Goal: Task Accomplishment & Management: Use online tool/utility

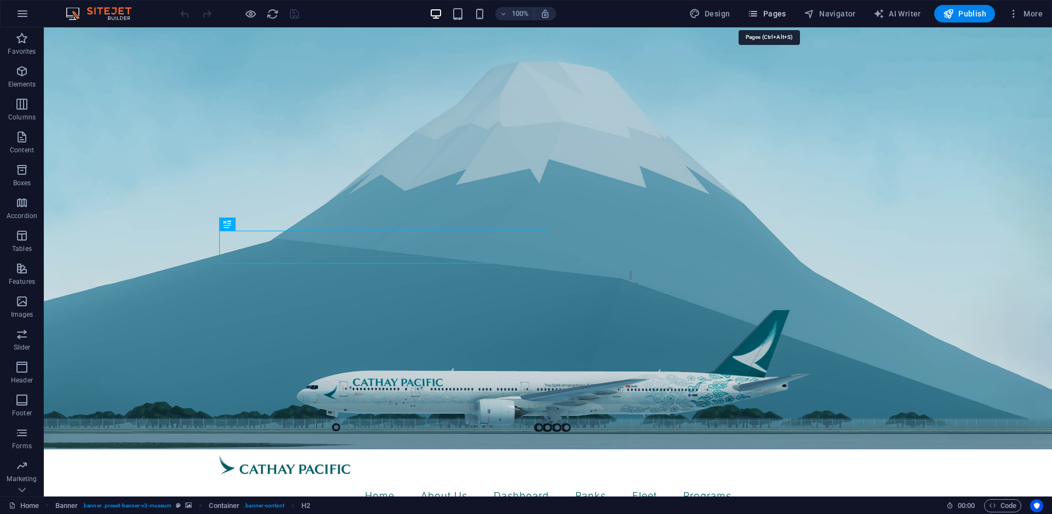
click at [764, 11] on span "Pages" at bounding box center [766, 13] width 38 height 11
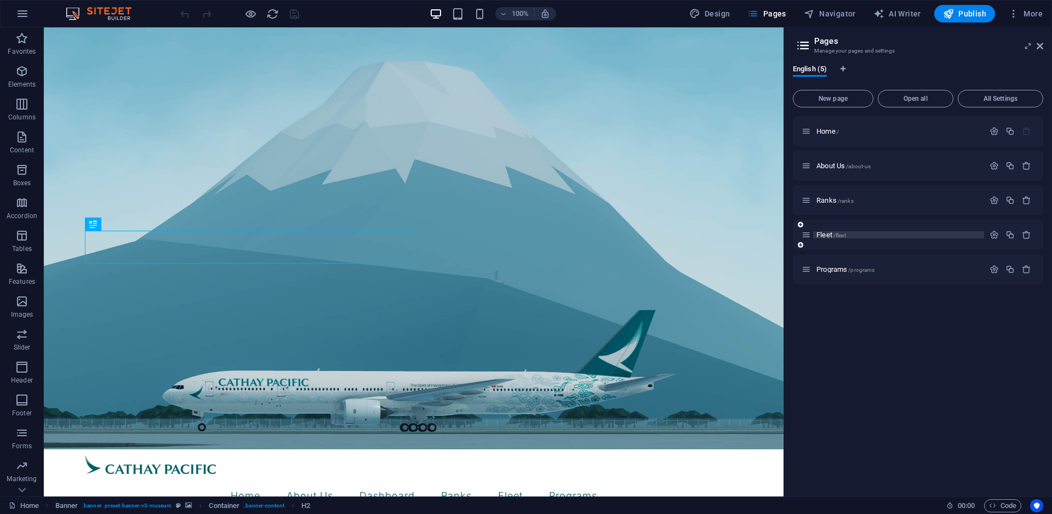
click at [839, 235] on span "/fleet" at bounding box center [839, 235] width 13 height 6
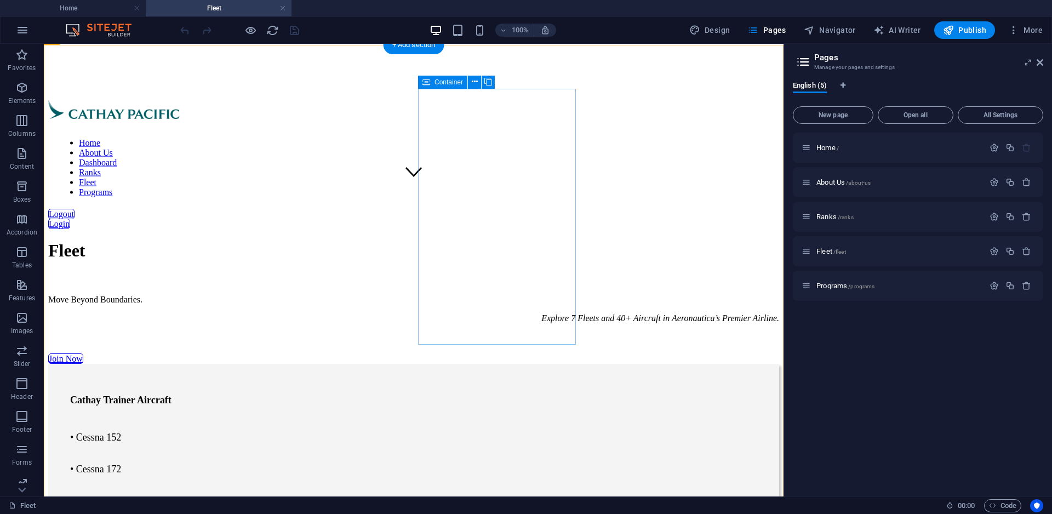
scroll to position [447, 0]
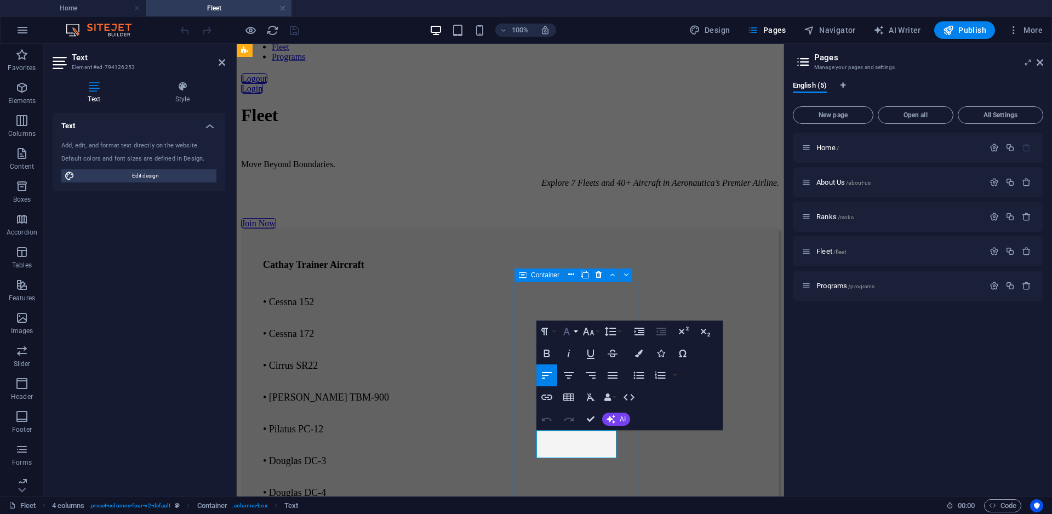
scroll to position [455, 0]
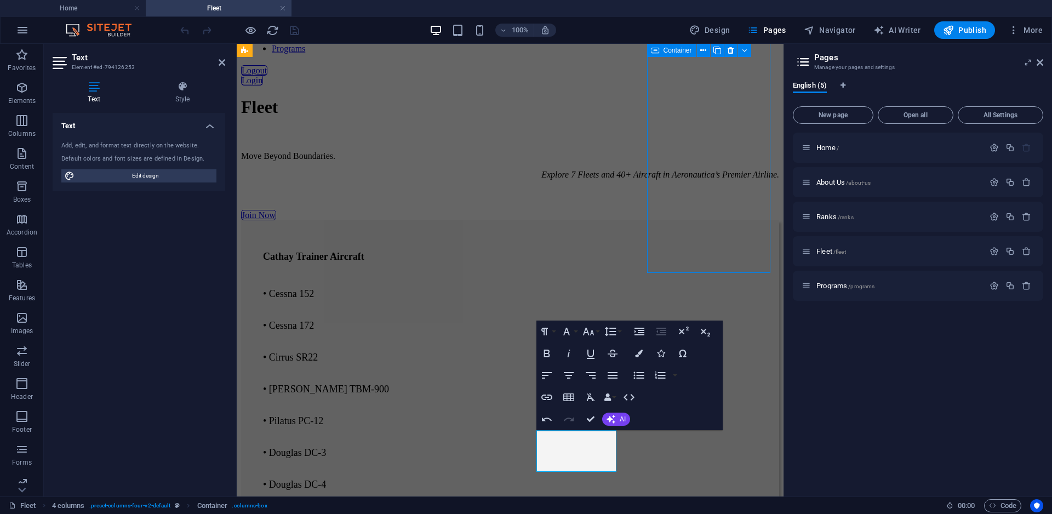
scroll to position [447, 0]
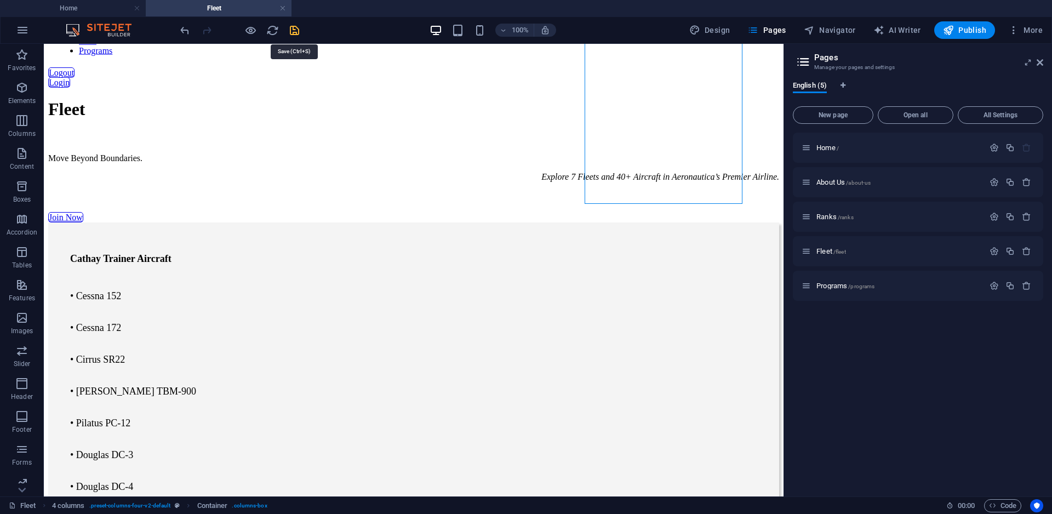
drag, startPoint x: 294, startPoint y: 28, endPoint x: 702, endPoint y: 37, distance: 407.8
click at [294, 28] on icon "save" at bounding box center [294, 30] width 13 height 13
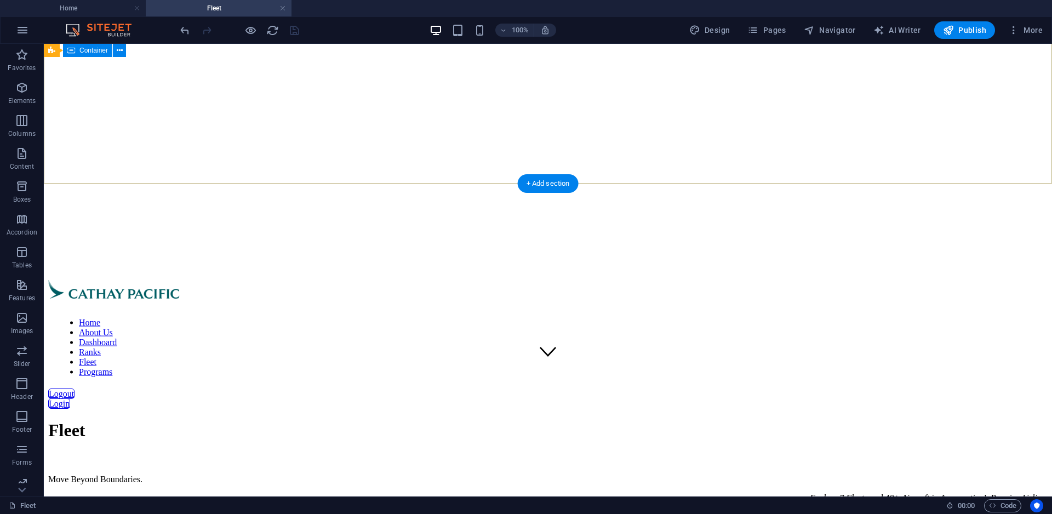
scroll to position [0, 0]
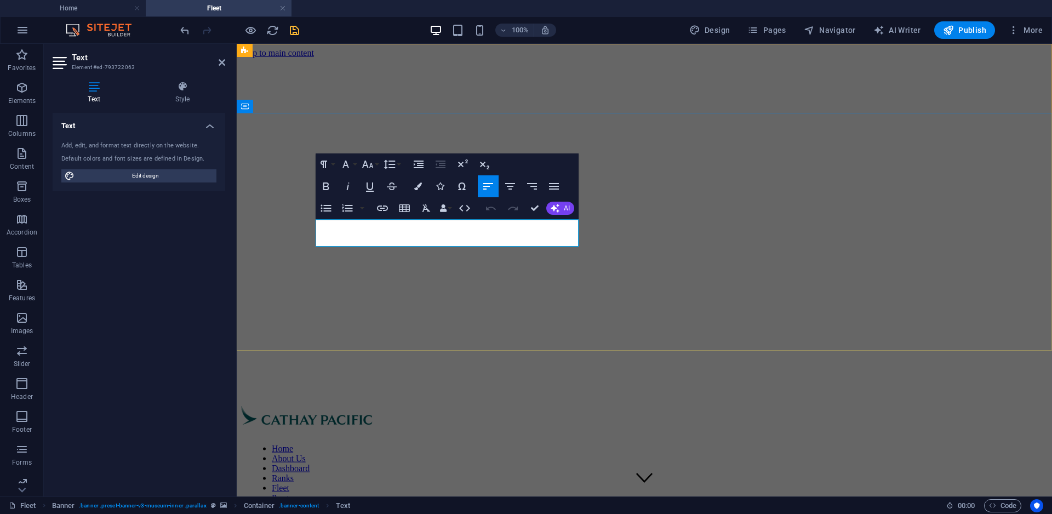
drag, startPoint x: 323, startPoint y: 240, endPoint x: 335, endPoint y: 238, distance: 12.2
click em "Explore 7 Fleets and 40+ Aircraft in Aeronautica’s Premier Airline."
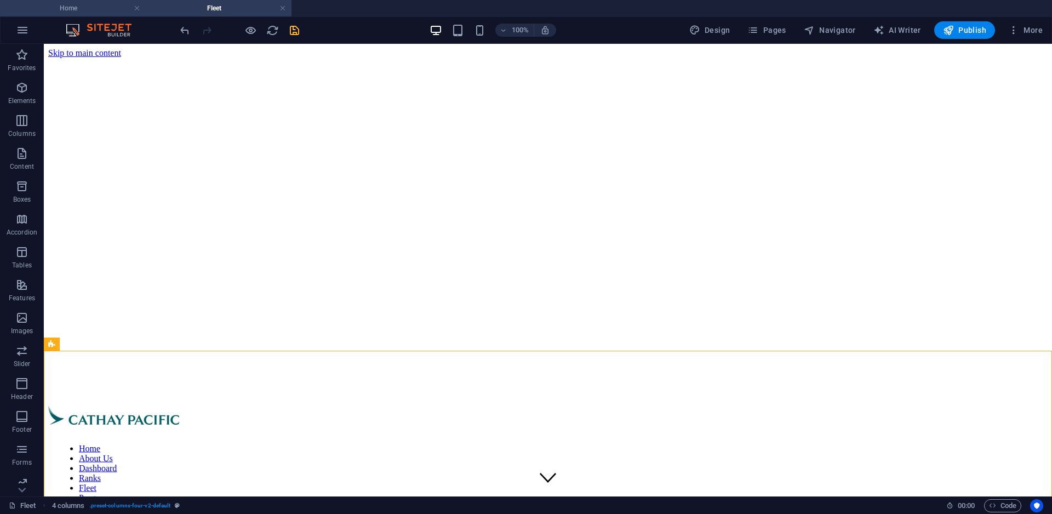
click at [89, 10] on h4 "Home" at bounding box center [73, 8] width 146 height 12
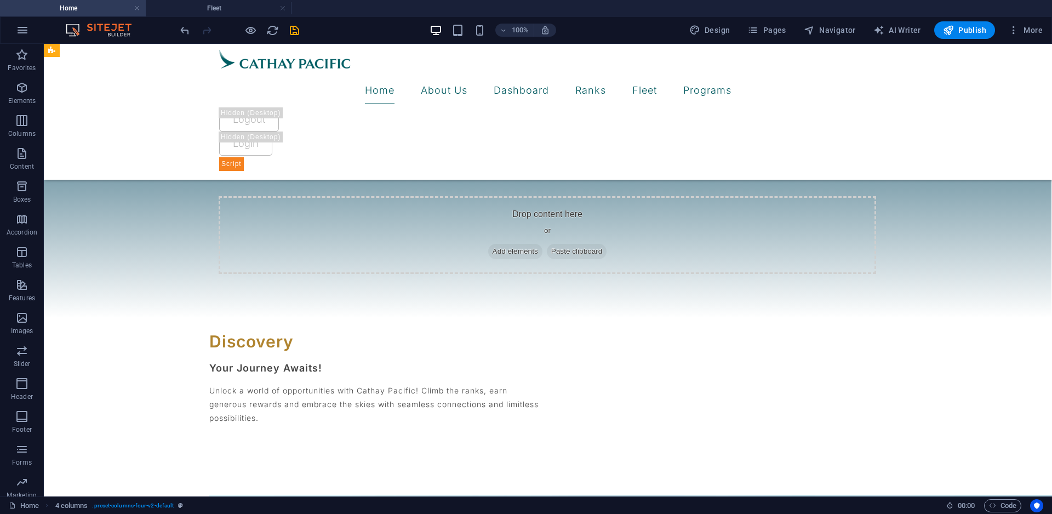
scroll to position [559, 0]
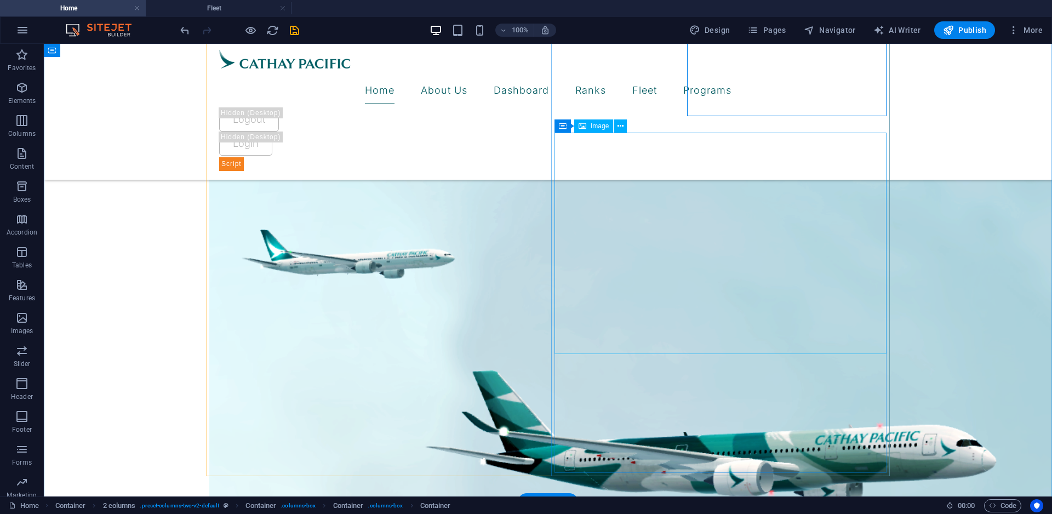
scroll to position [950, 0]
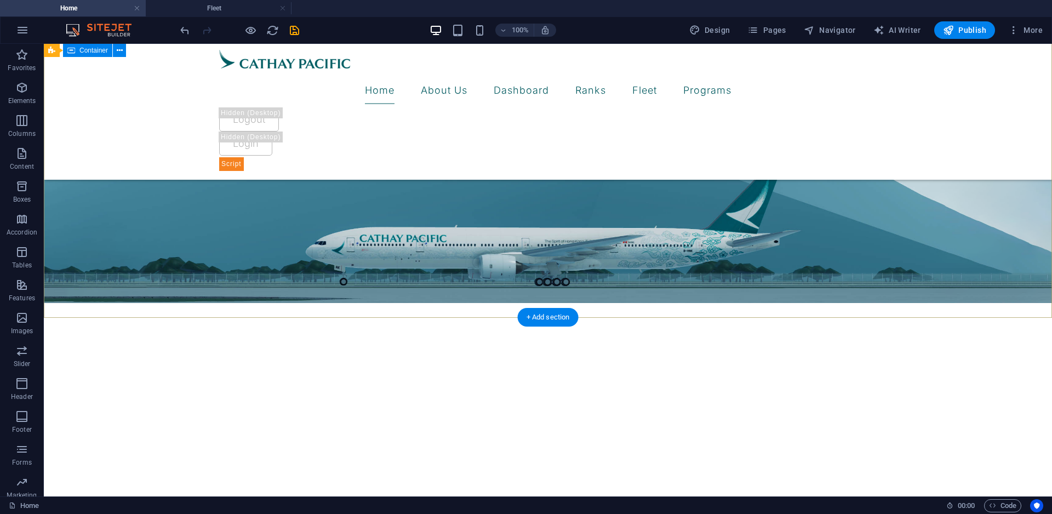
scroll to position [113, 0]
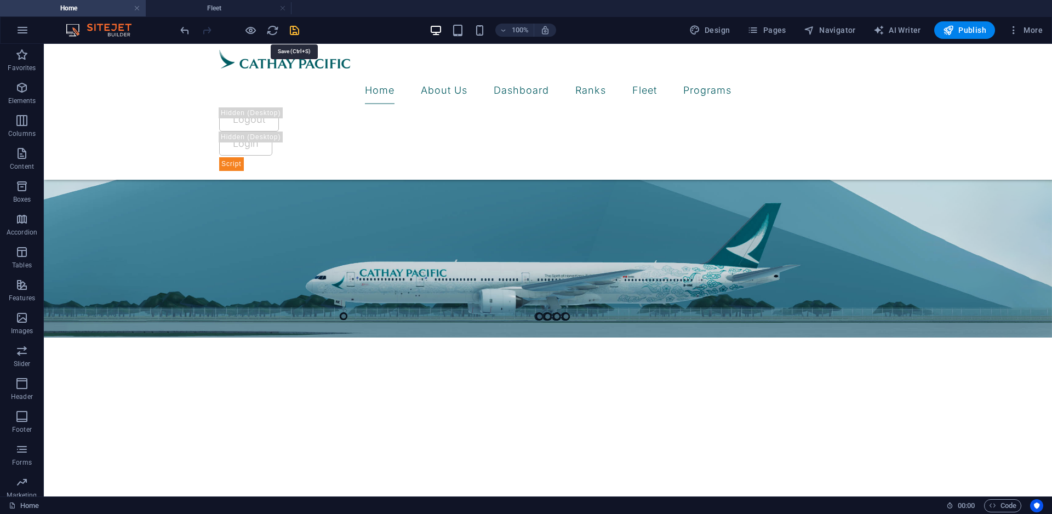
click at [296, 28] on icon "save" at bounding box center [294, 30] width 13 height 13
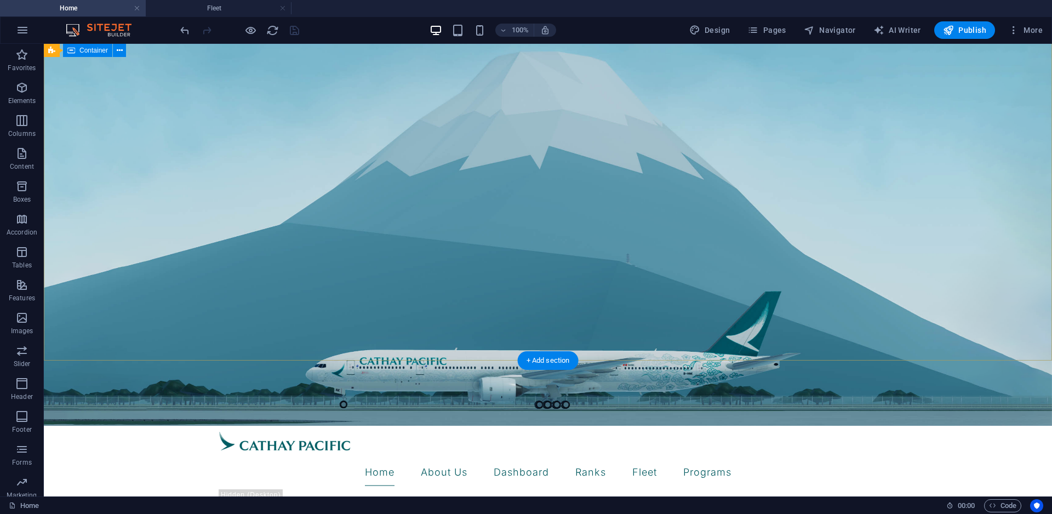
scroll to position [0, 0]
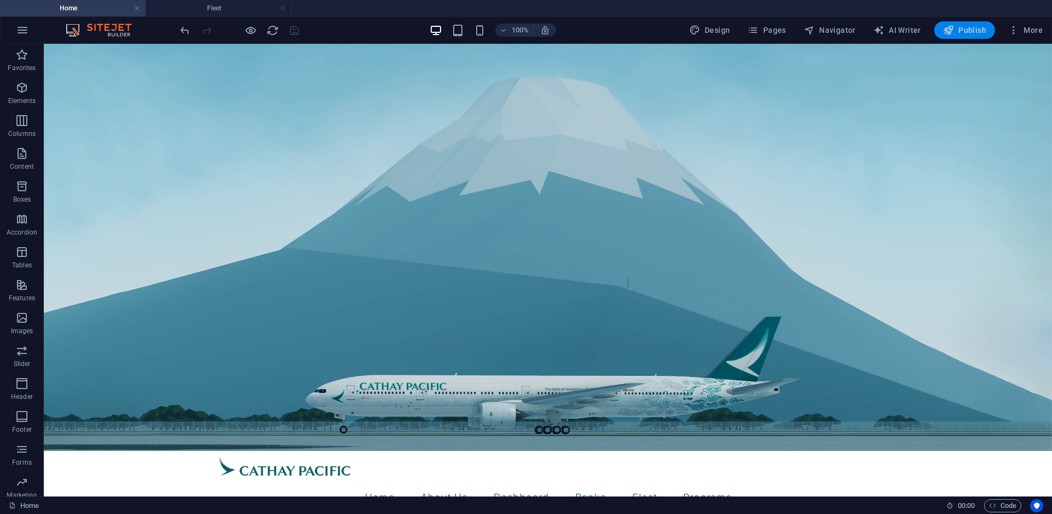
click at [956, 30] on span "Publish" at bounding box center [964, 30] width 43 height 11
